Goal: Transaction & Acquisition: Purchase product/service

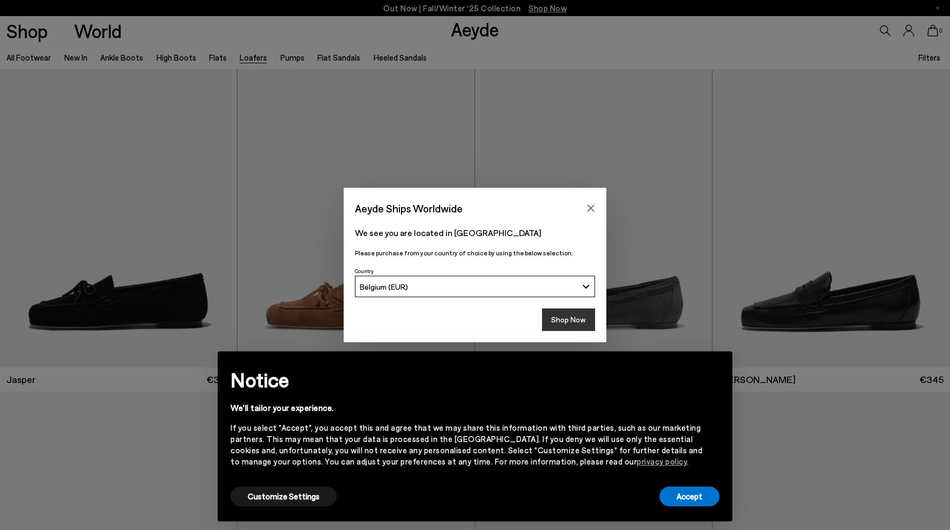
click at [561, 320] on button "Shop Now" at bounding box center [568, 319] width 53 height 23
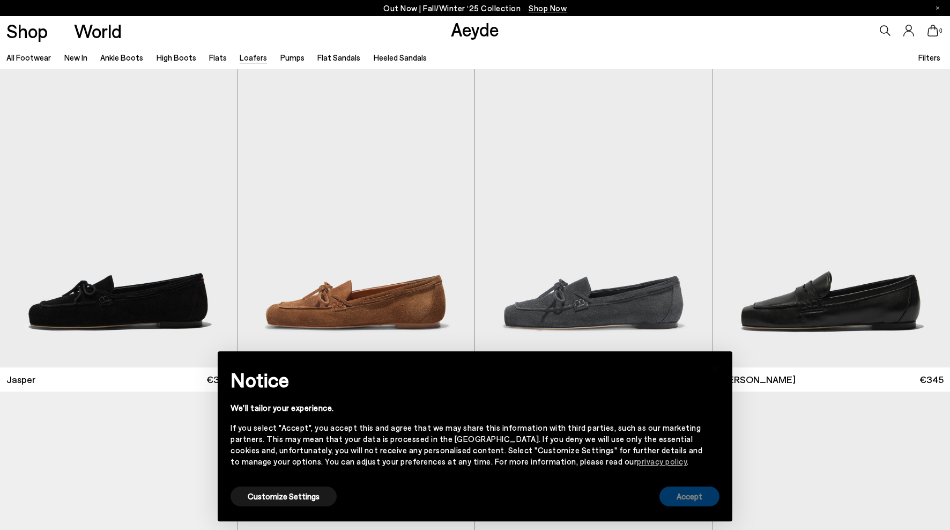
click at [704, 493] on button "Accept" at bounding box center [690, 496] width 60 height 20
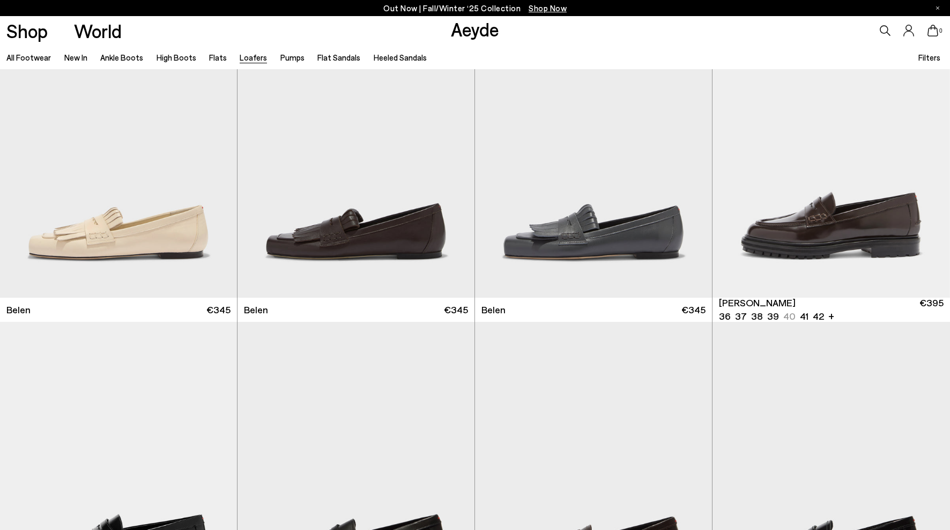
scroll to position [715, 0]
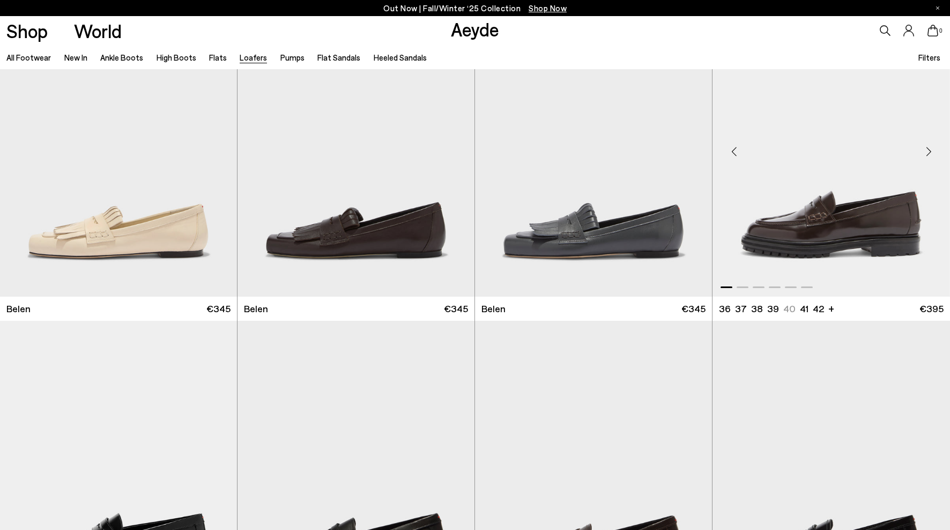
click at [928, 159] on div "Next slide" at bounding box center [929, 152] width 32 height 32
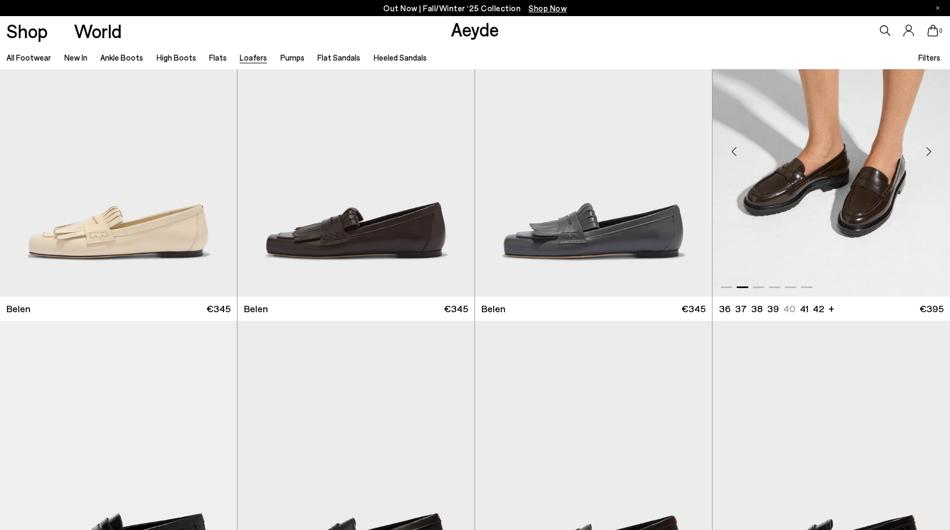
click at [928, 159] on div "Next slide" at bounding box center [929, 152] width 32 height 32
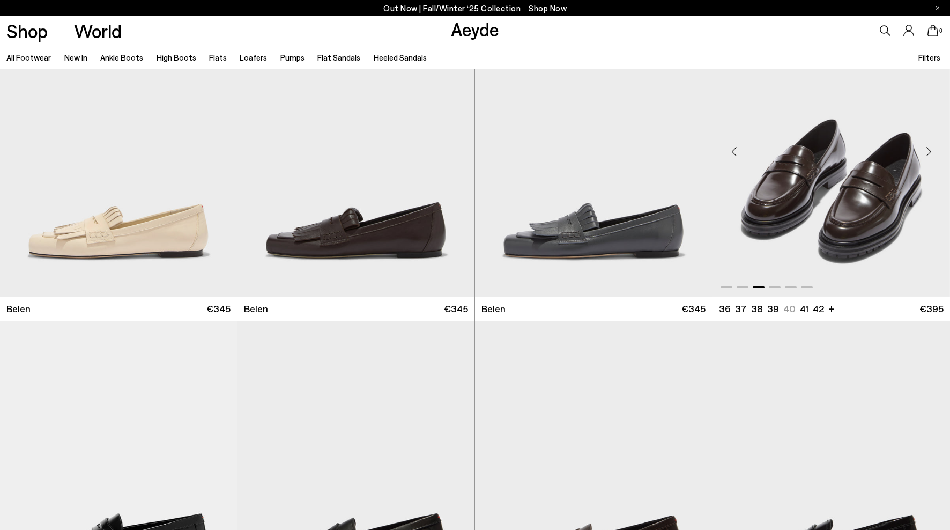
click at [928, 159] on div "Next slide" at bounding box center [929, 152] width 32 height 32
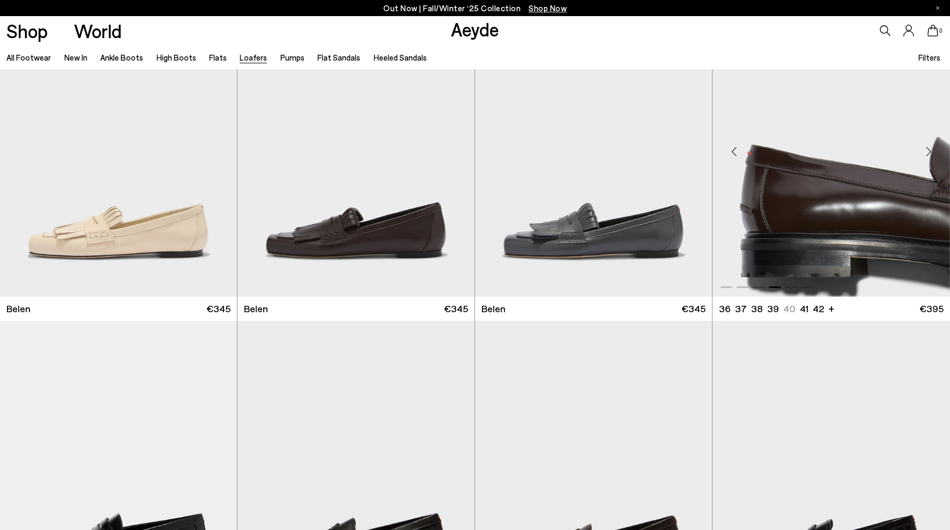
click at [928, 159] on div "Next slide" at bounding box center [929, 152] width 32 height 32
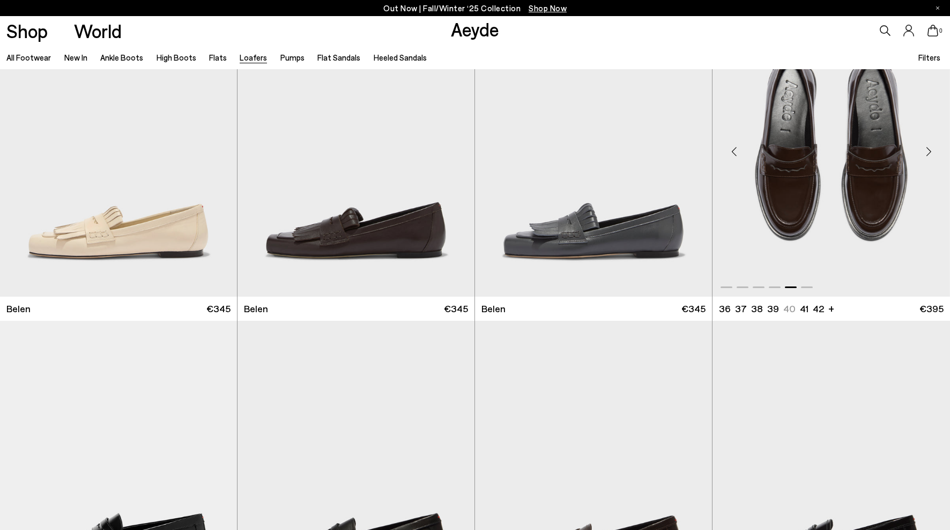
scroll to position [982, 0]
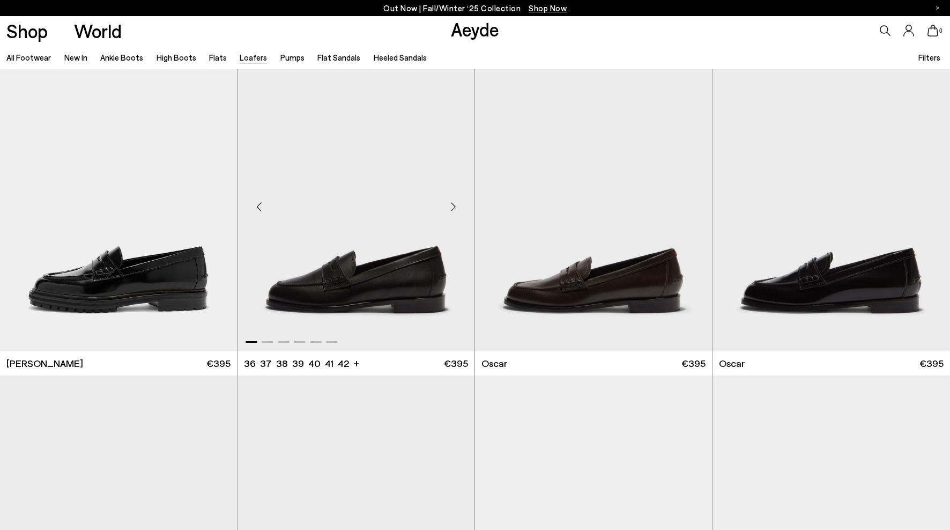
click at [450, 205] on div "Next slide" at bounding box center [453, 206] width 32 height 32
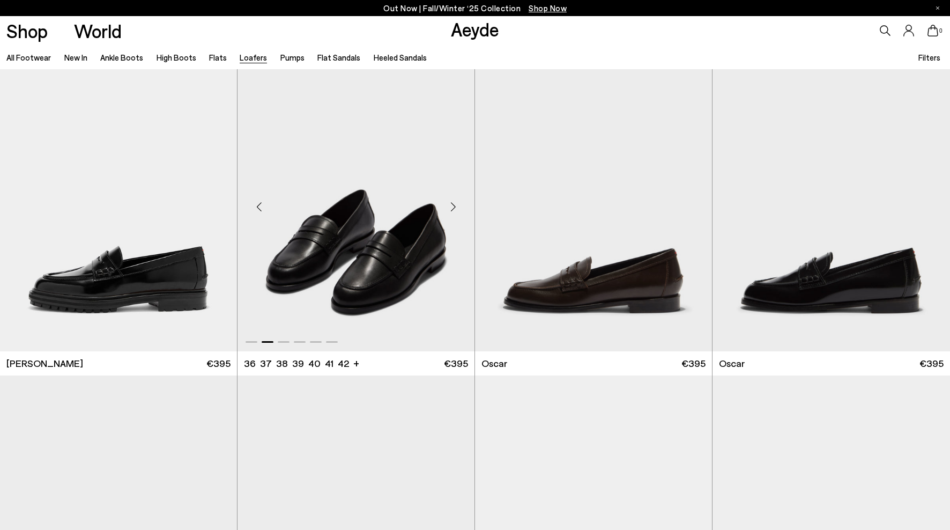
click at [450, 205] on div "Next slide" at bounding box center [453, 206] width 32 height 32
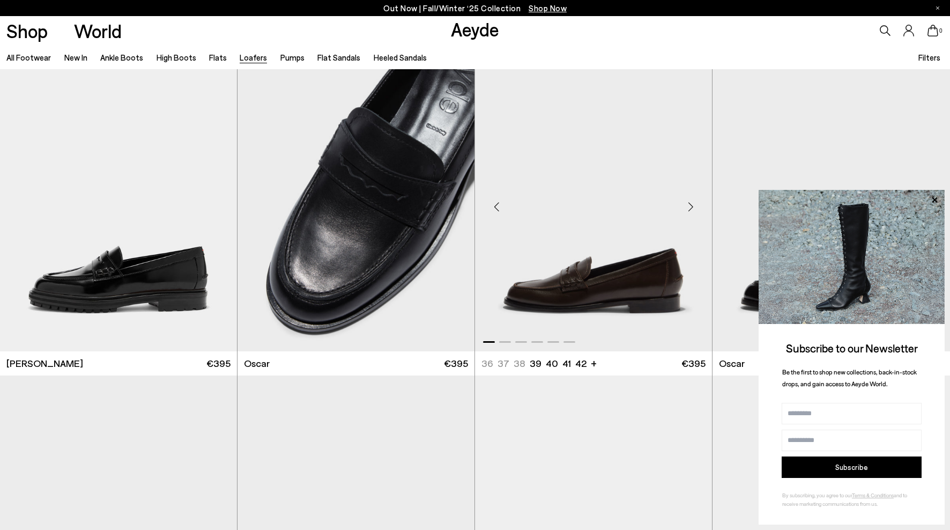
click at [689, 208] on div "Next slide" at bounding box center [691, 206] width 32 height 32
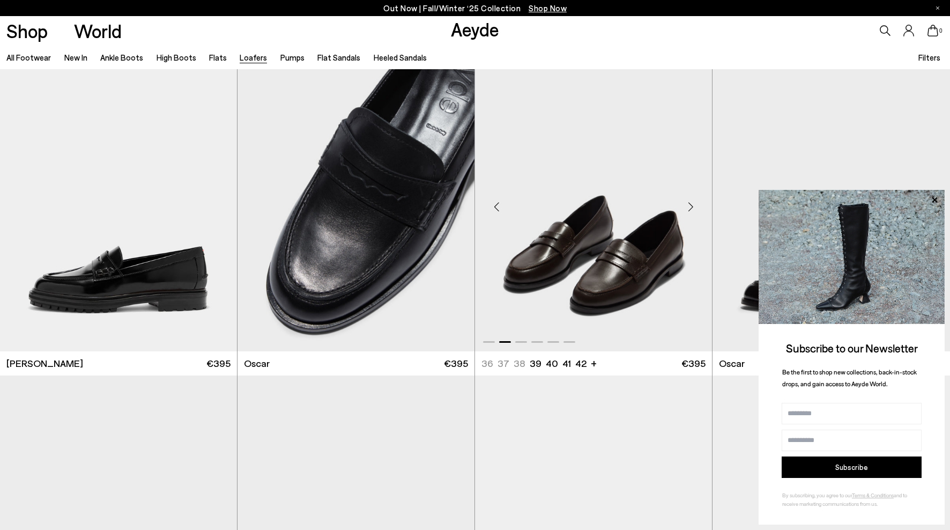
click at [689, 208] on div "Next slide" at bounding box center [691, 206] width 32 height 32
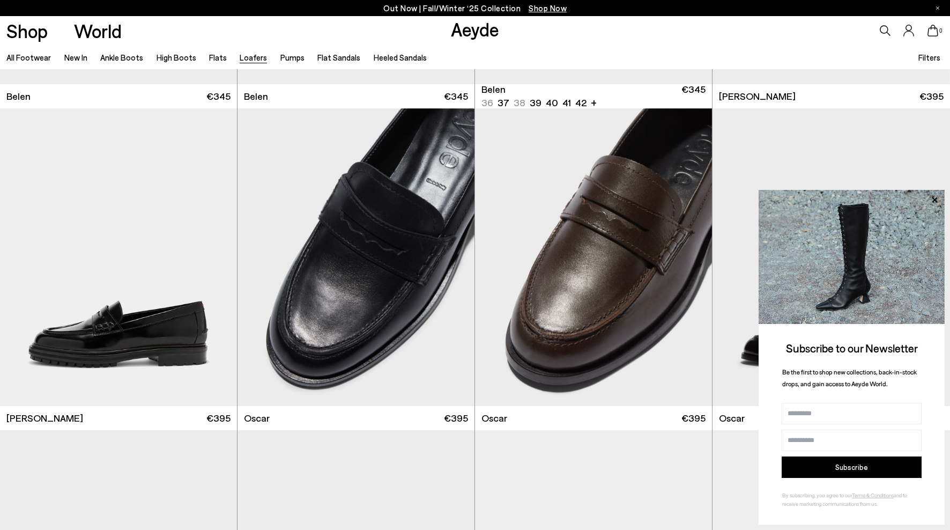
scroll to position [929, 0]
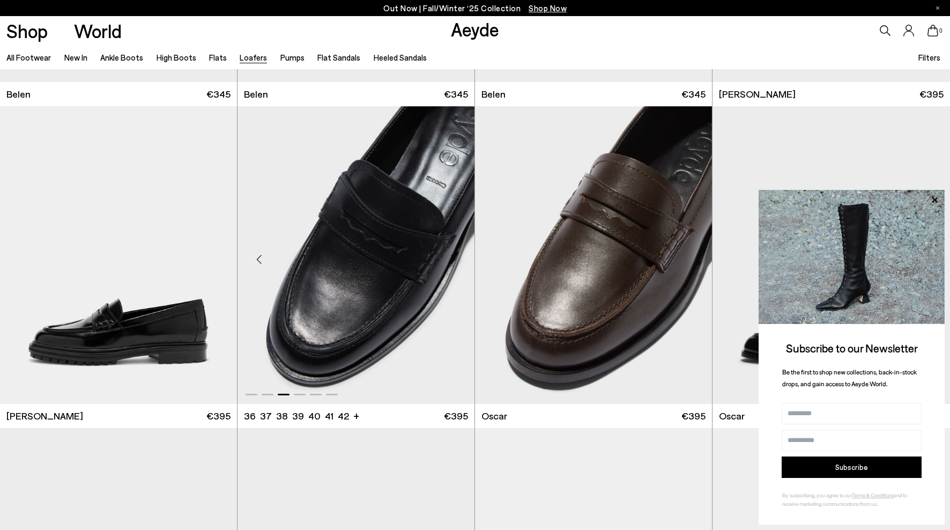
click at [339, 282] on img "3 / 6" at bounding box center [356, 255] width 237 height 298
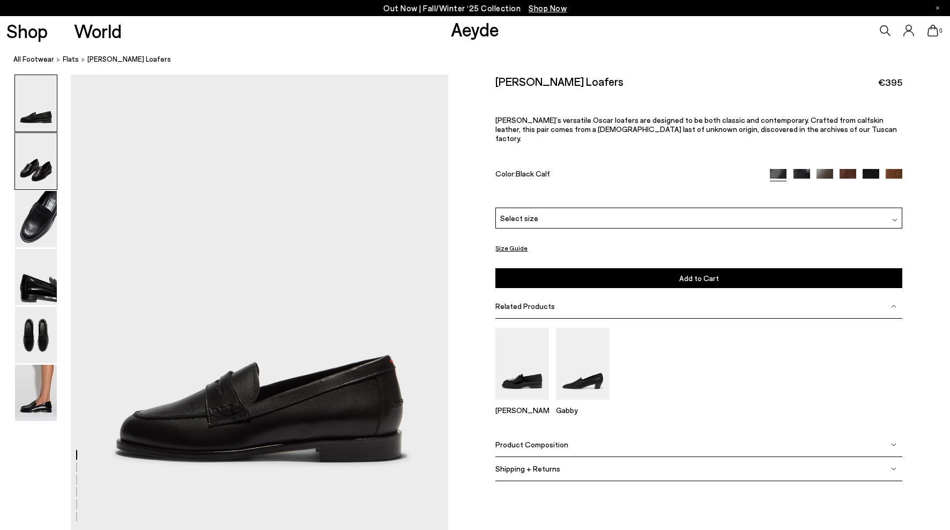
click at [26, 169] on img at bounding box center [36, 161] width 42 height 56
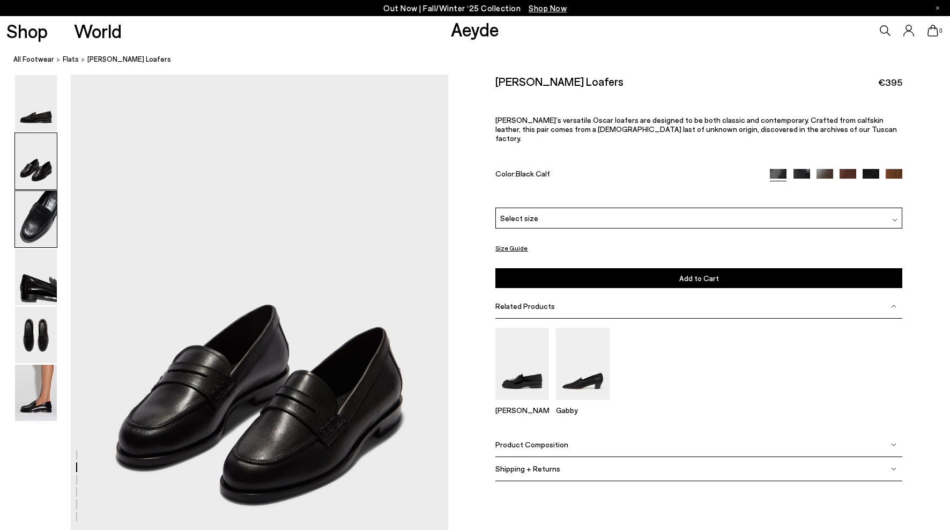
click at [26, 203] on img at bounding box center [36, 219] width 42 height 56
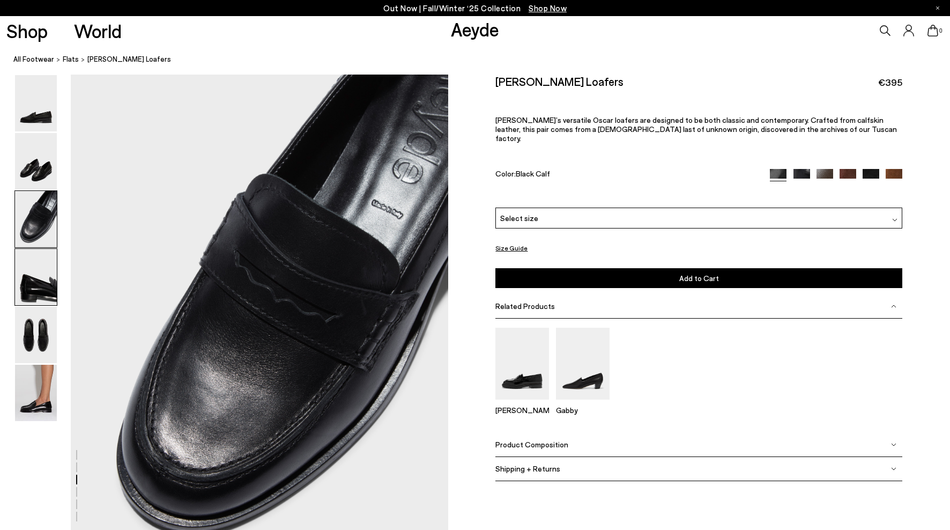
click at [33, 280] on img at bounding box center [36, 277] width 42 height 56
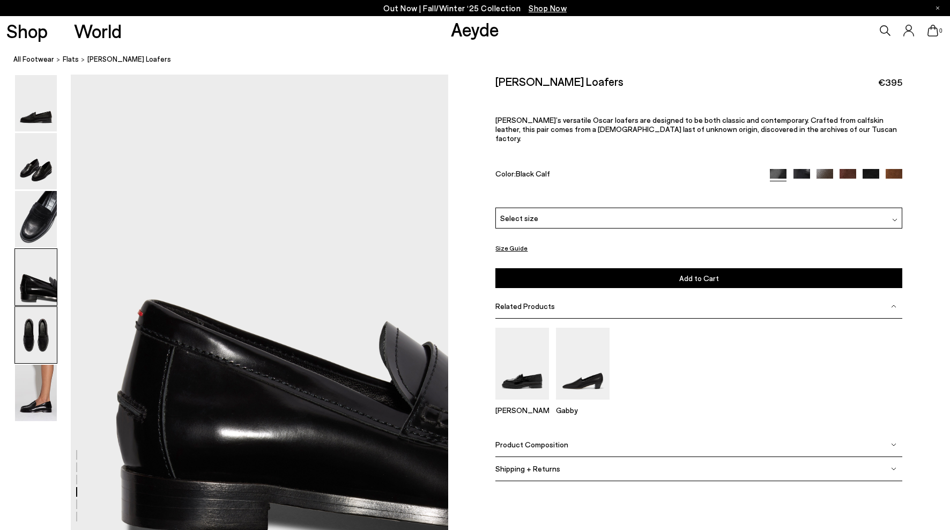
click at [33, 336] on img at bounding box center [36, 335] width 42 height 56
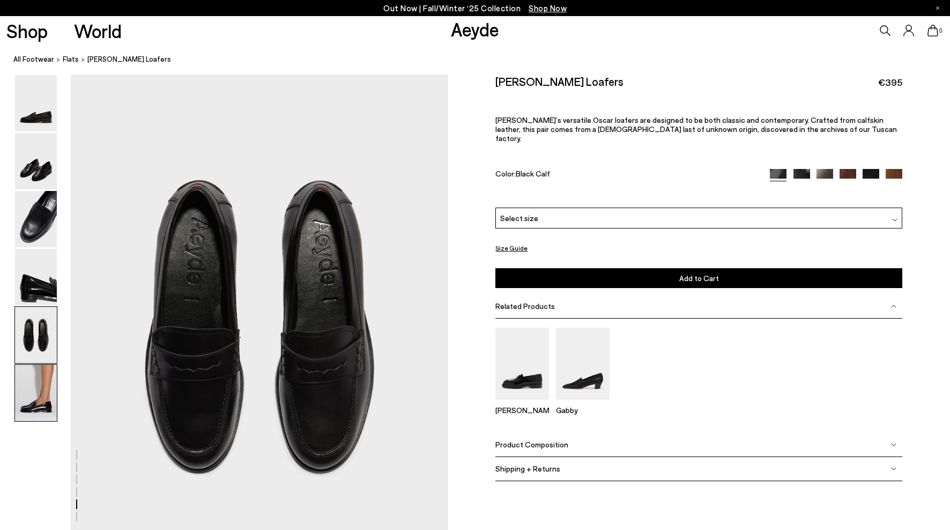
click at [40, 412] on img at bounding box center [36, 393] width 42 height 56
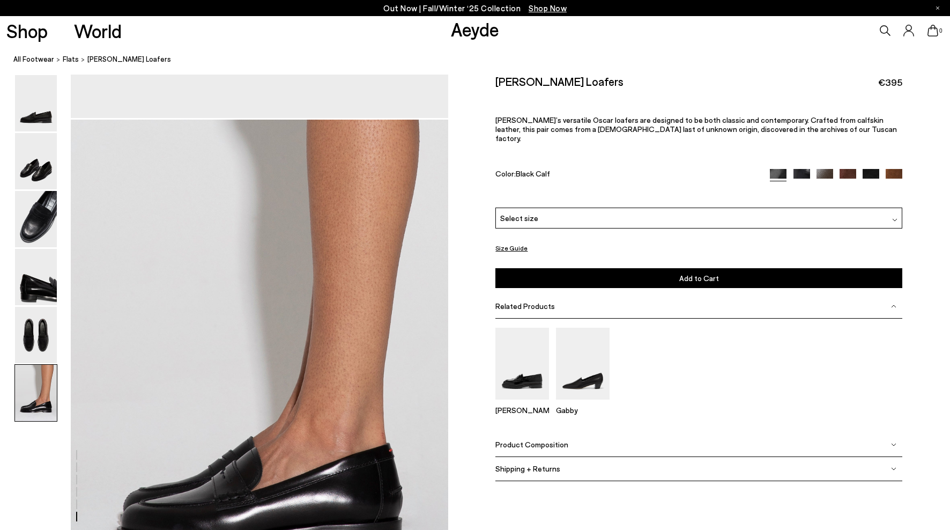
scroll to position [2396, 0]
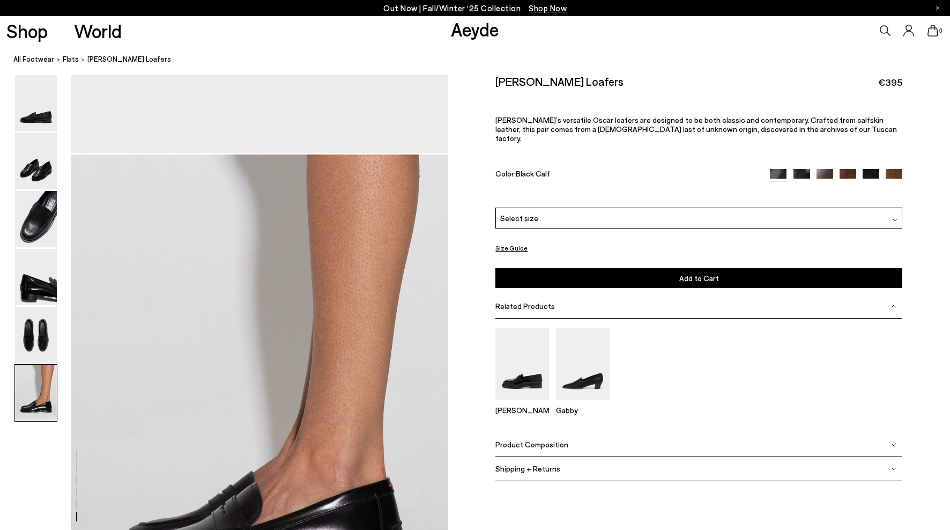
click at [798, 169] on img at bounding box center [802, 177] width 17 height 17
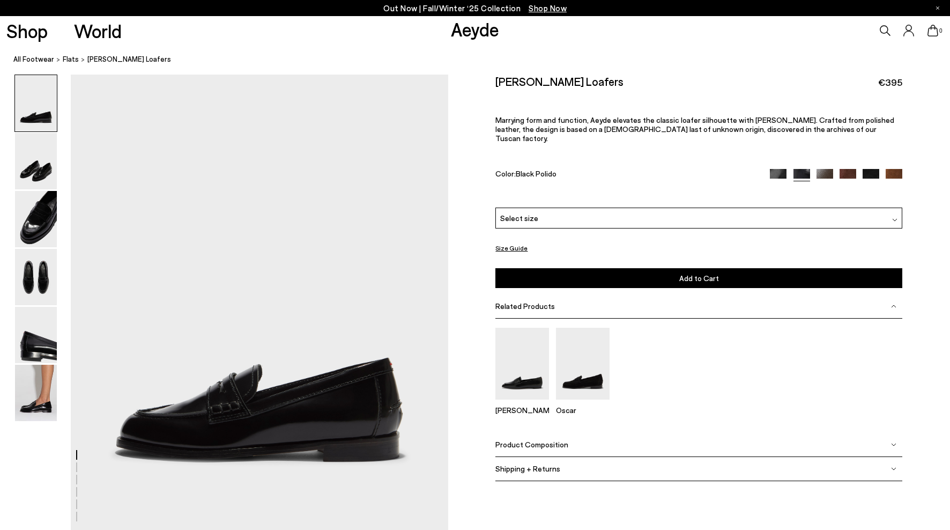
click at [829, 169] on img at bounding box center [825, 177] width 17 height 17
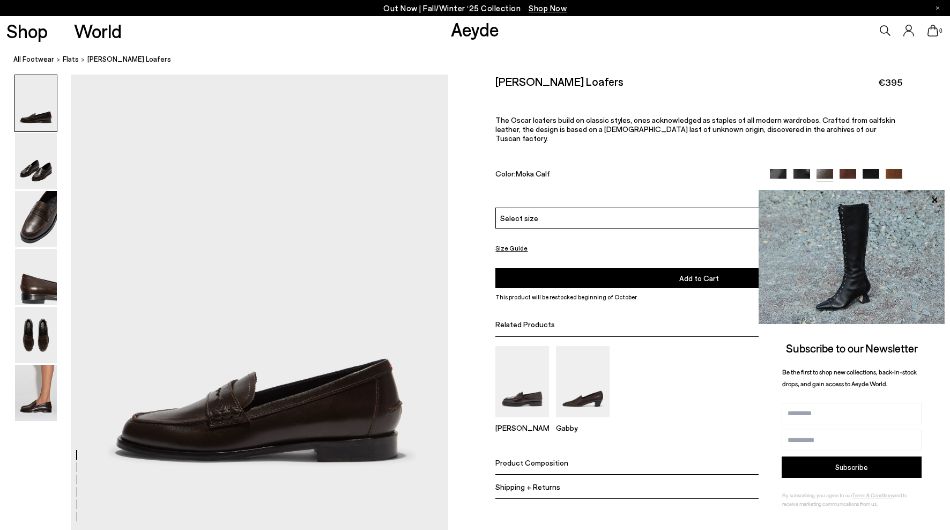
click at [842, 169] on img at bounding box center [848, 177] width 17 height 17
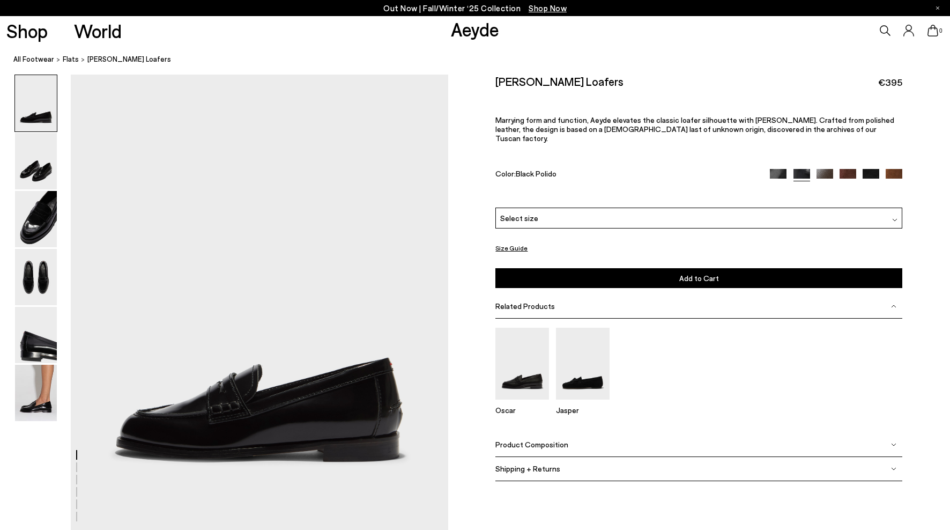
click at [816, 169] on div at bounding box center [836, 175] width 132 height 12
click at [819, 169] on img at bounding box center [825, 177] width 17 height 17
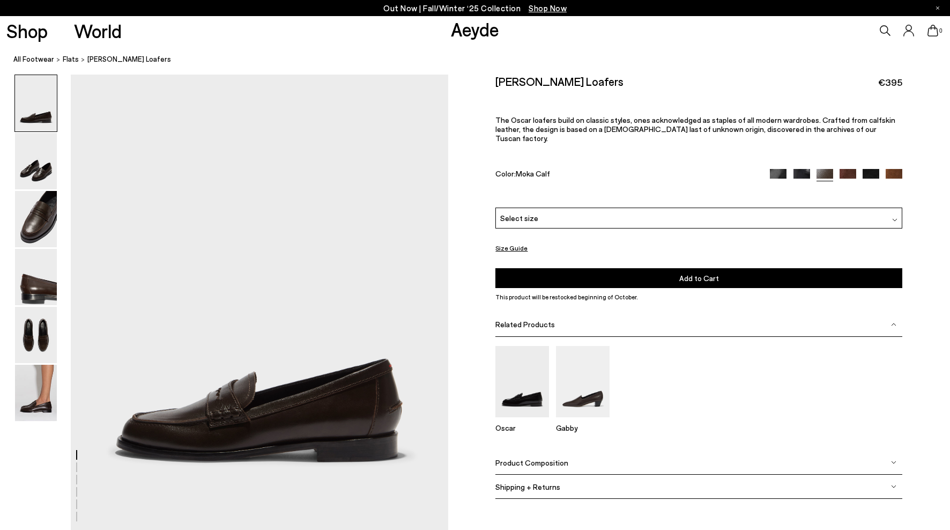
scroll to position [1, 0]
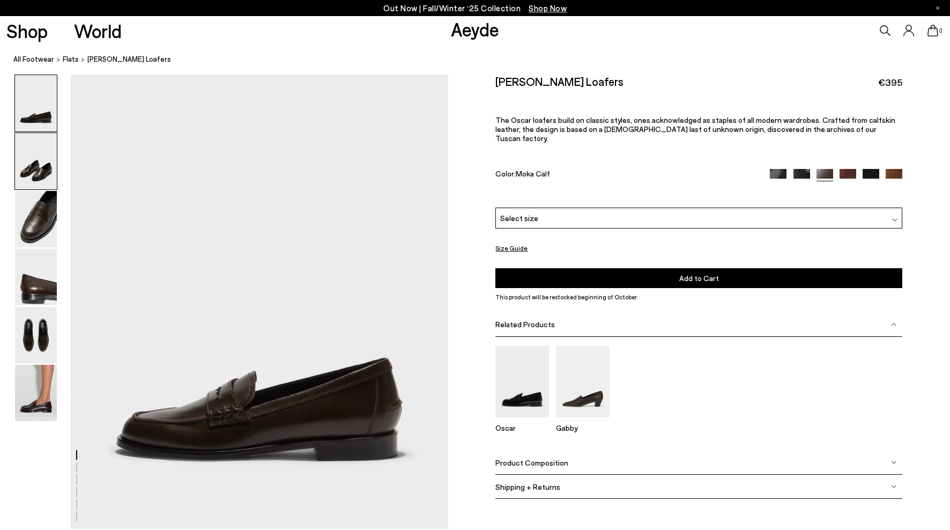
click at [42, 189] on div at bounding box center [35, 160] width 43 height 57
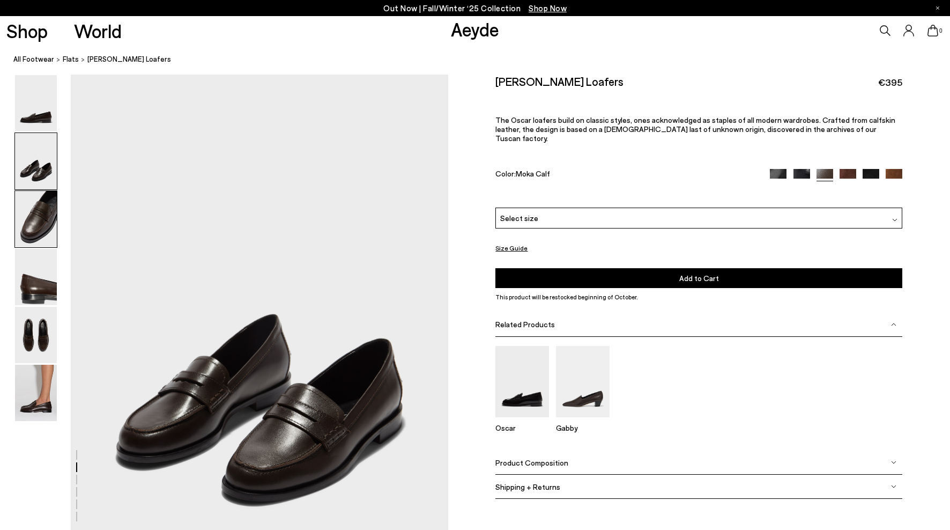
click at [41, 216] on img at bounding box center [36, 219] width 42 height 56
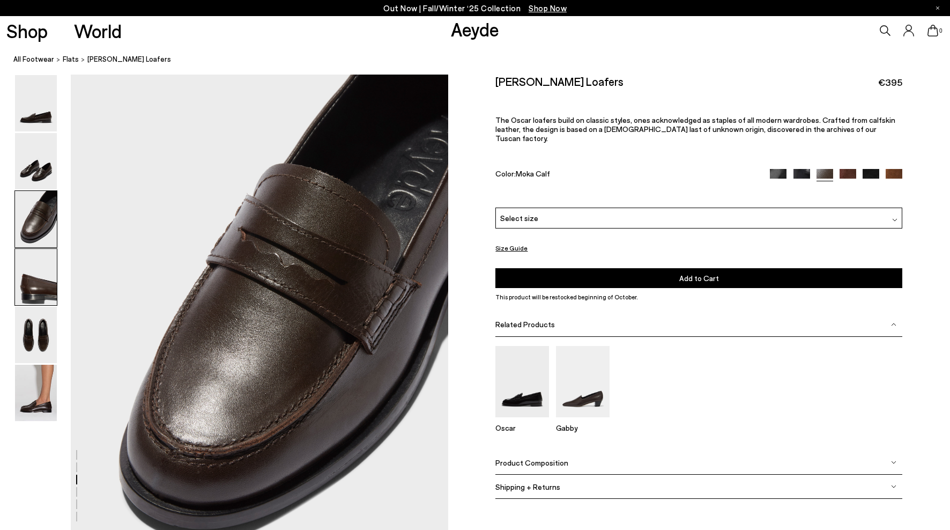
click at [36, 274] on img at bounding box center [36, 277] width 42 height 56
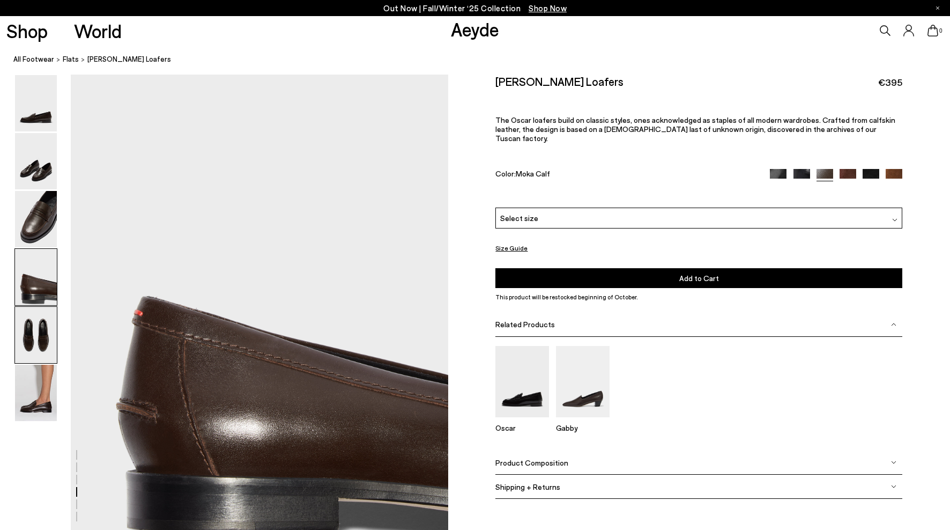
click at [31, 309] on img at bounding box center [36, 335] width 42 height 56
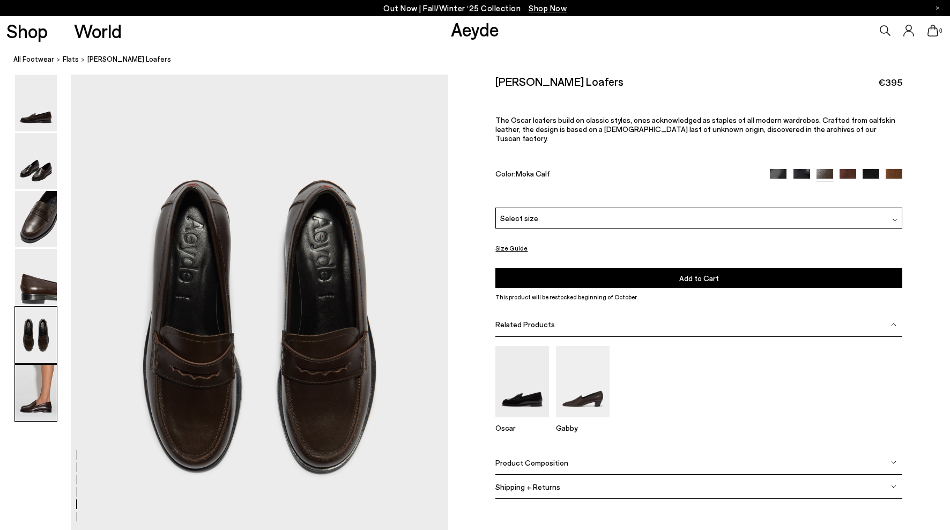
click at [32, 368] on img at bounding box center [36, 393] width 42 height 56
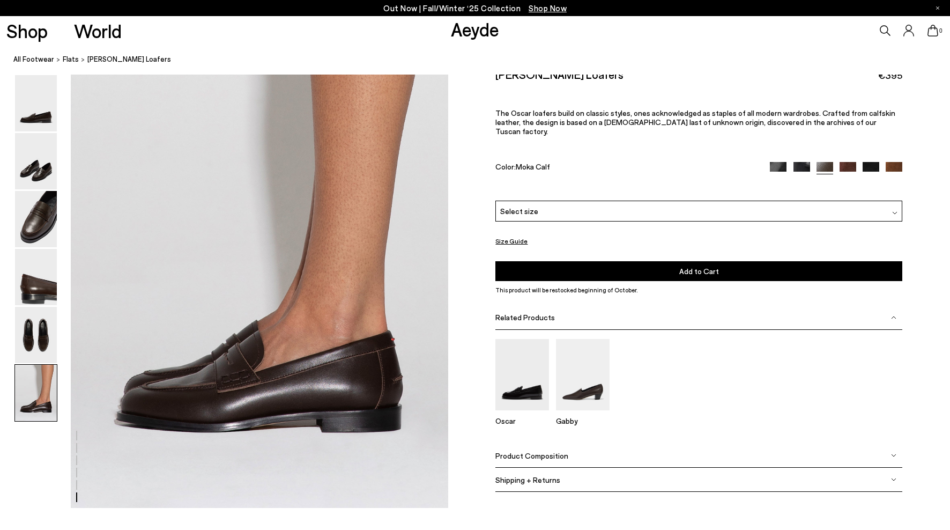
scroll to position [2551, 0]
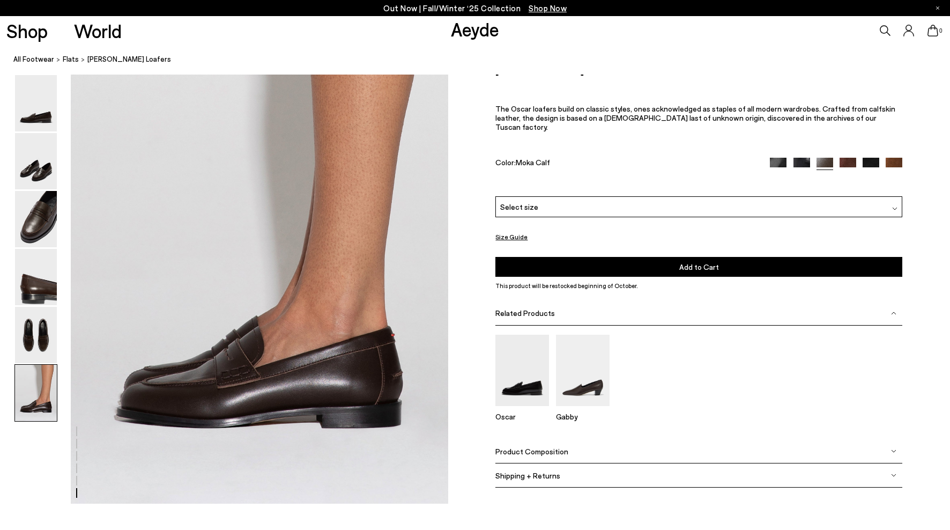
click at [524, 220] on div "Please Select a Color Moka Calf Black Calf Black Polido Moka Calf Moka Suede Bl…" at bounding box center [698, 236] width 407 height 80
click at [524, 217] on div "Please Select a Color Moka Calf Black Calf Black Polido Moka Calf Moka Suede Bl…" at bounding box center [698, 236] width 407 height 80
click at [524, 215] on div "Select size" at bounding box center [698, 206] width 407 height 21
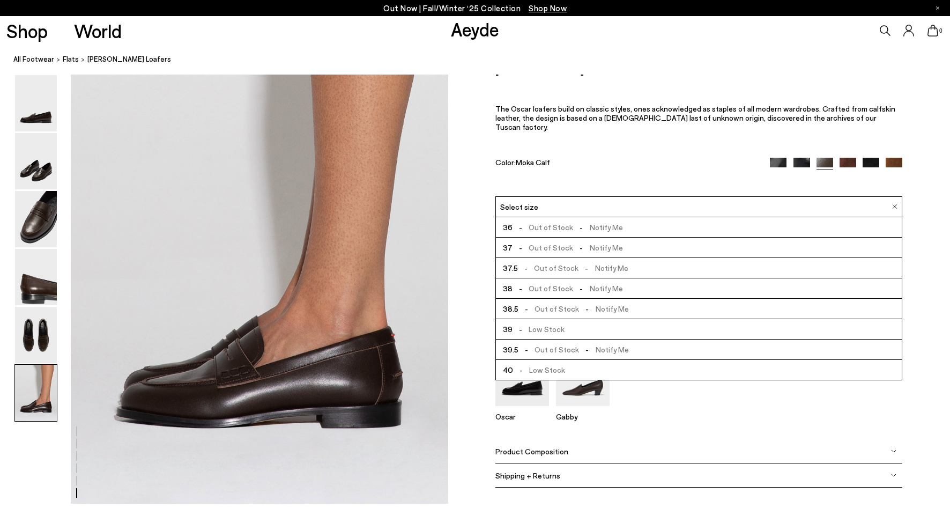
click at [528, 291] on span "- Out of Stock - Notify Me" at bounding box center [568, 287] width 110 height 13
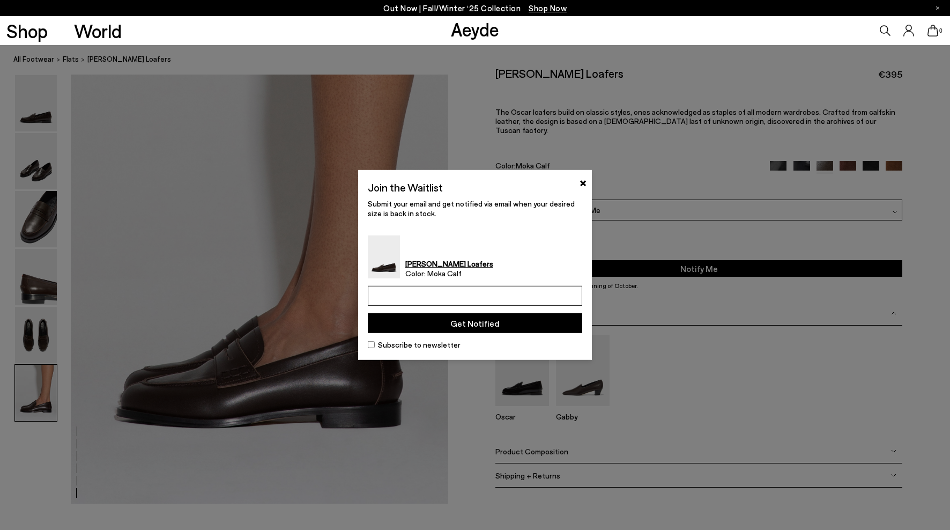
click at [528, 291] on input "email" at bounding box center [475, 296] width 214 height 20
type input "**********"
click at [540, 321] on button "Get Notified" at bounding box center [475, 323] width 214 height 20
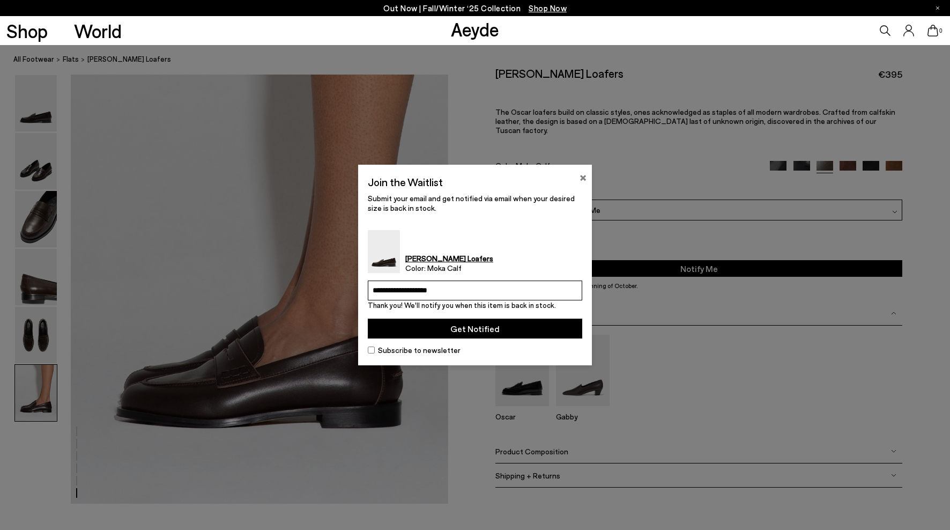
click at [583, 180] on button "×" at bounding box center [583, 176] width 7 height 13
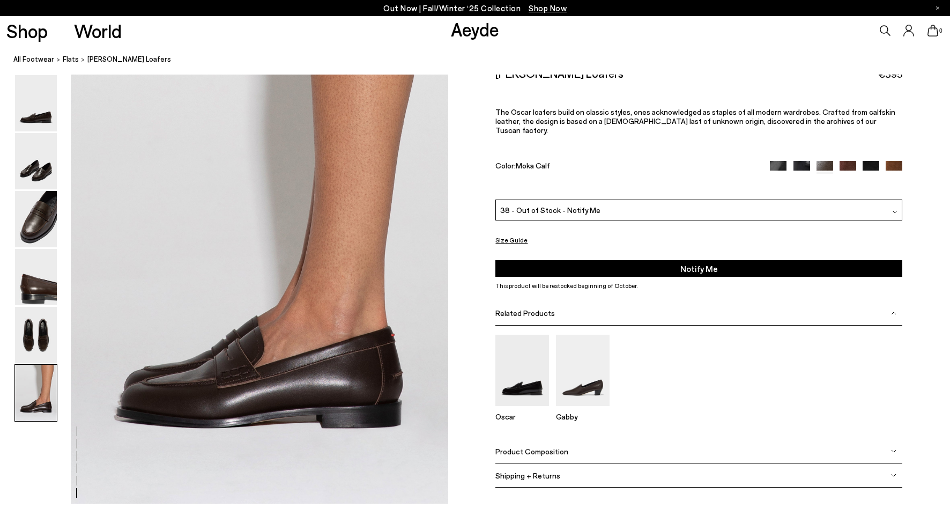
click at [804, 164] on img at bounding box center [802, 169] width 17 height 17
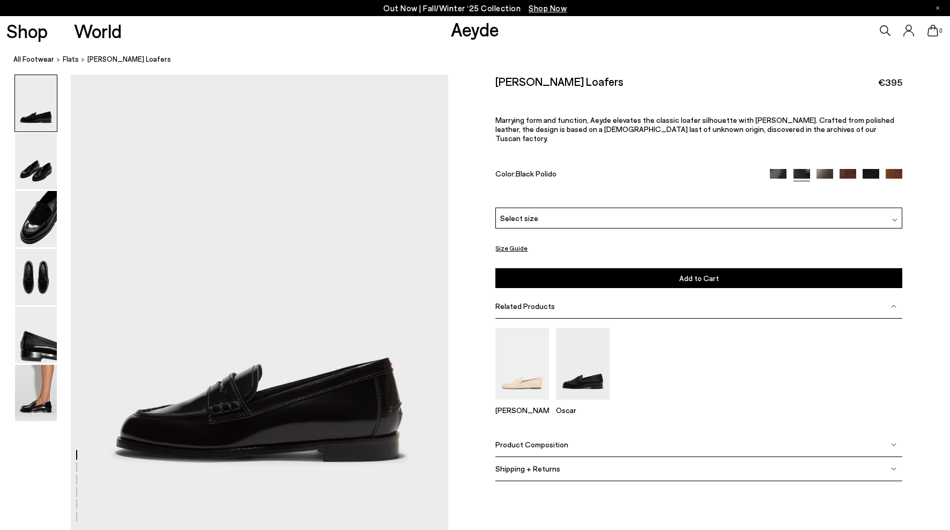
click at [784, 169] on img at bounding box center [778, 177] width 17 height 17
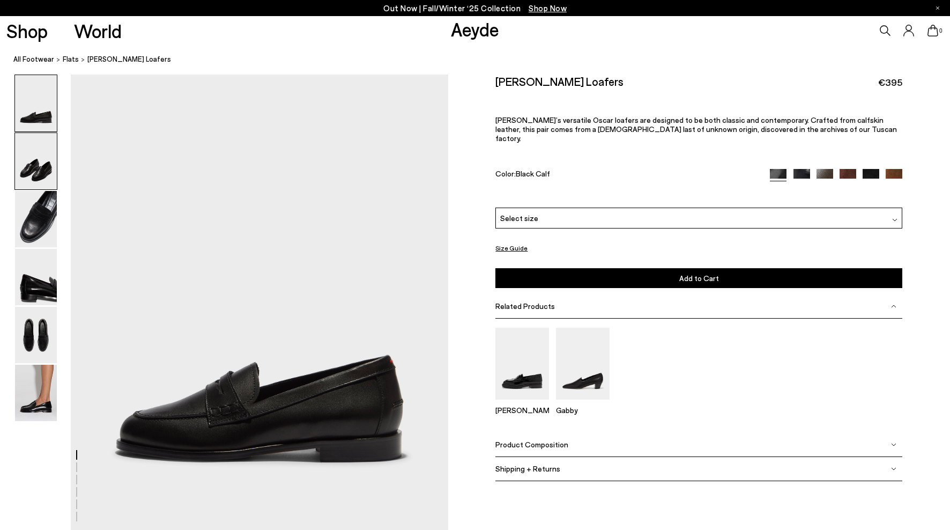
click at [26, 149] on img at bounding box center [36, 161] width 42 height 56
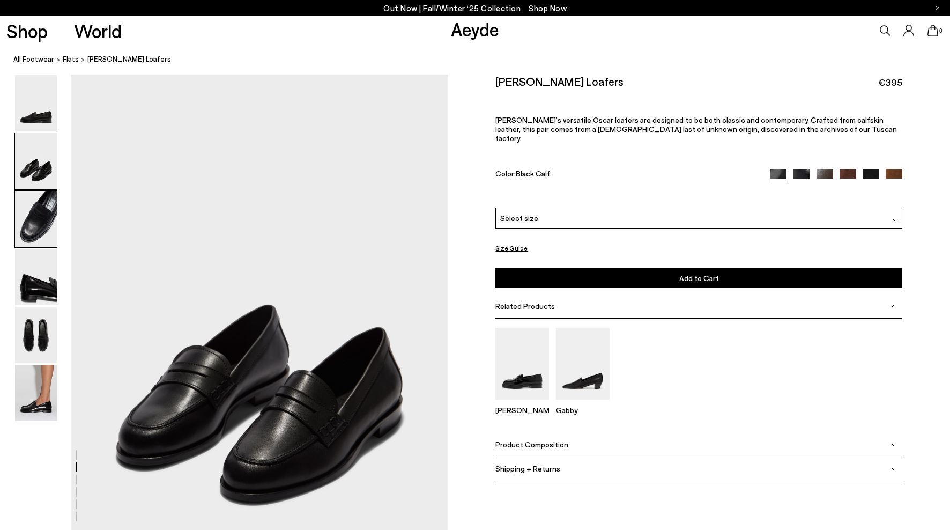
click at [36, 201] on img at bounding box center [36, 219] width 42 height 56
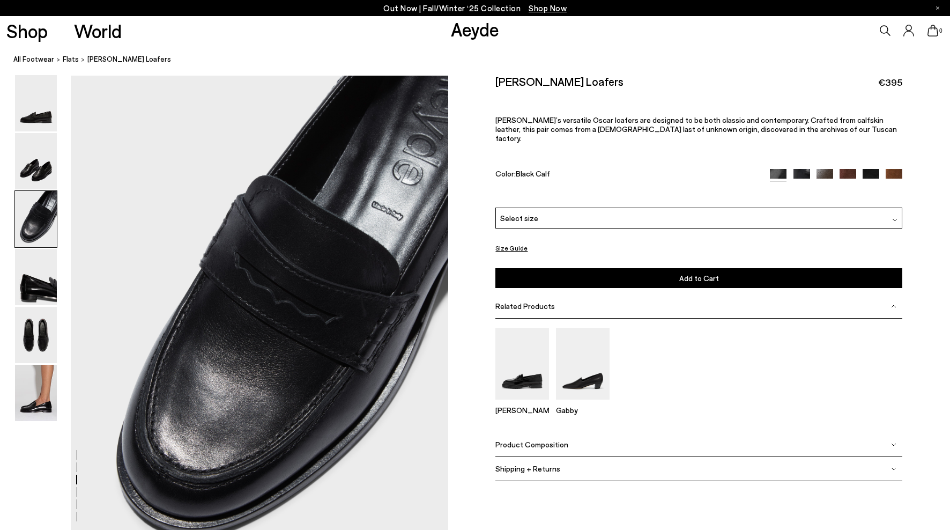
scroll to position [962, 0]
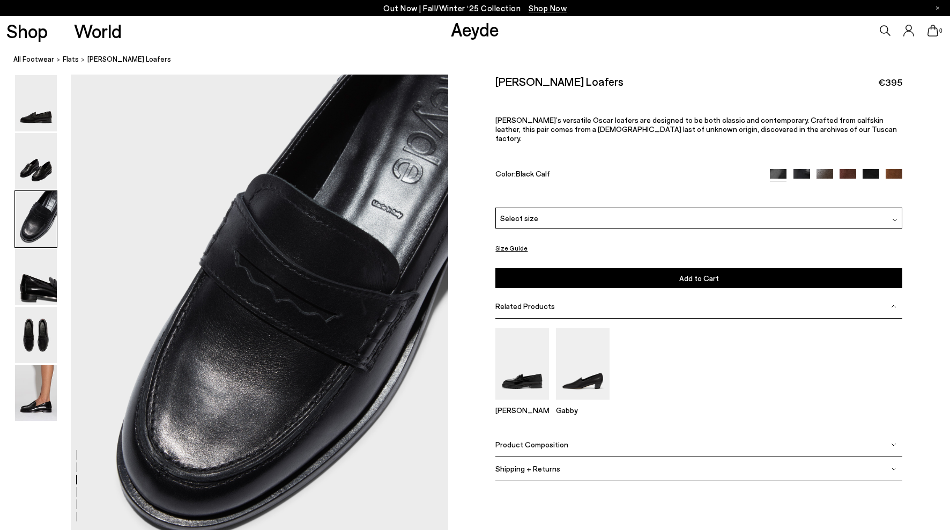
click at [580, 217] on div "Select size" at bounding box center [698, 218] width 407 height 21
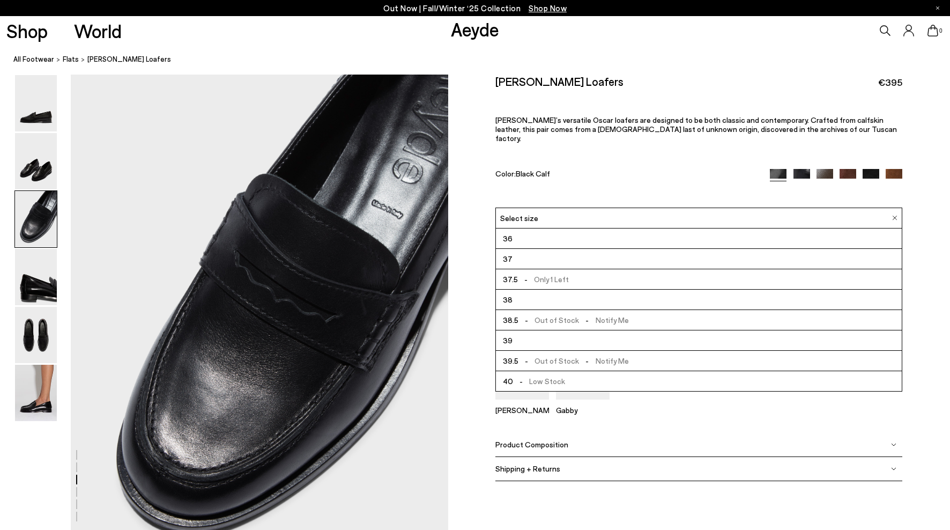
click at [573, 290] on li "38" at bounding box center [699, 300] width 406 height 20
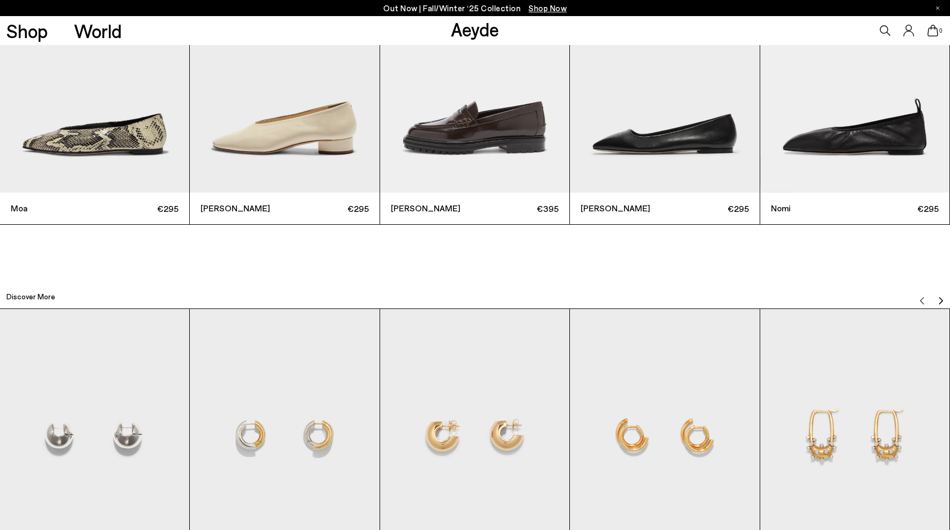
scroll to position [3194, 0]
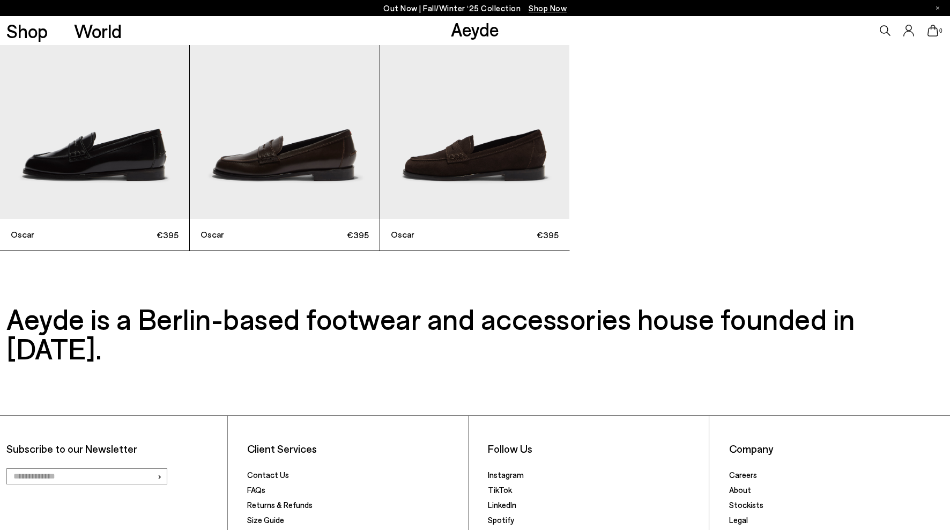
scroll to position [3913, 0]
